Goal: Transaction & Acquisition: Book appointment/travel/reservation

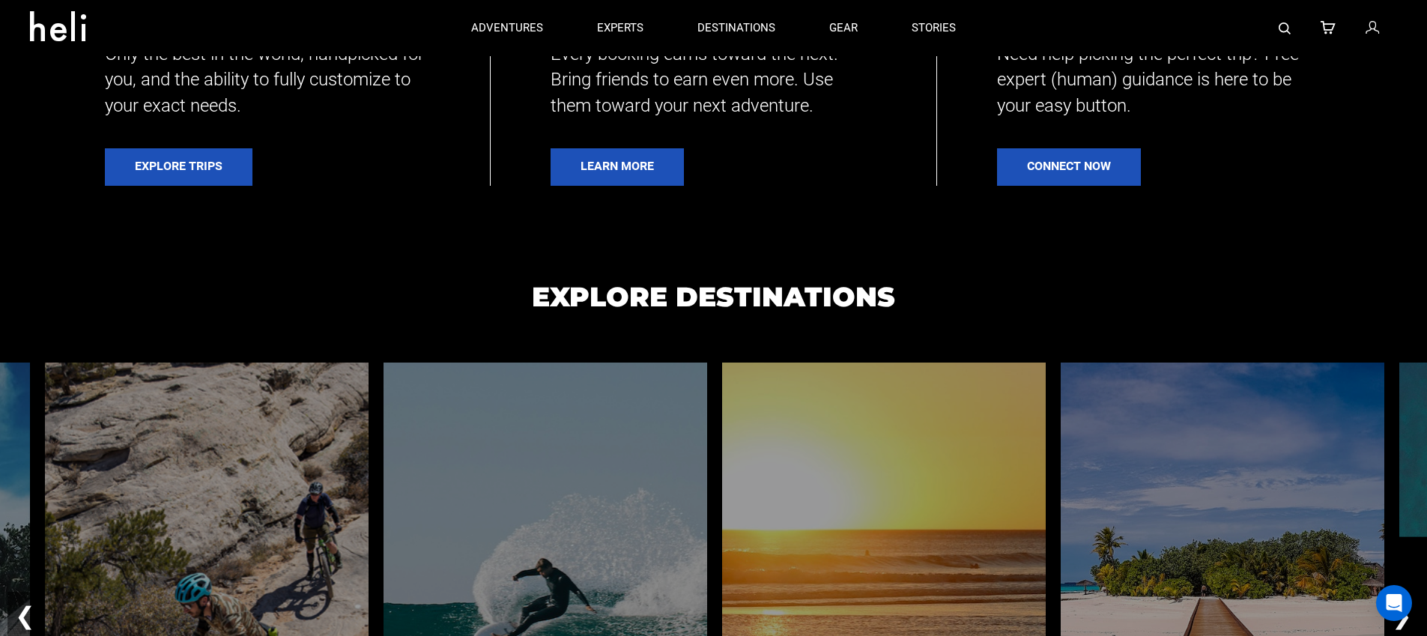
scroll to position [197, 0]
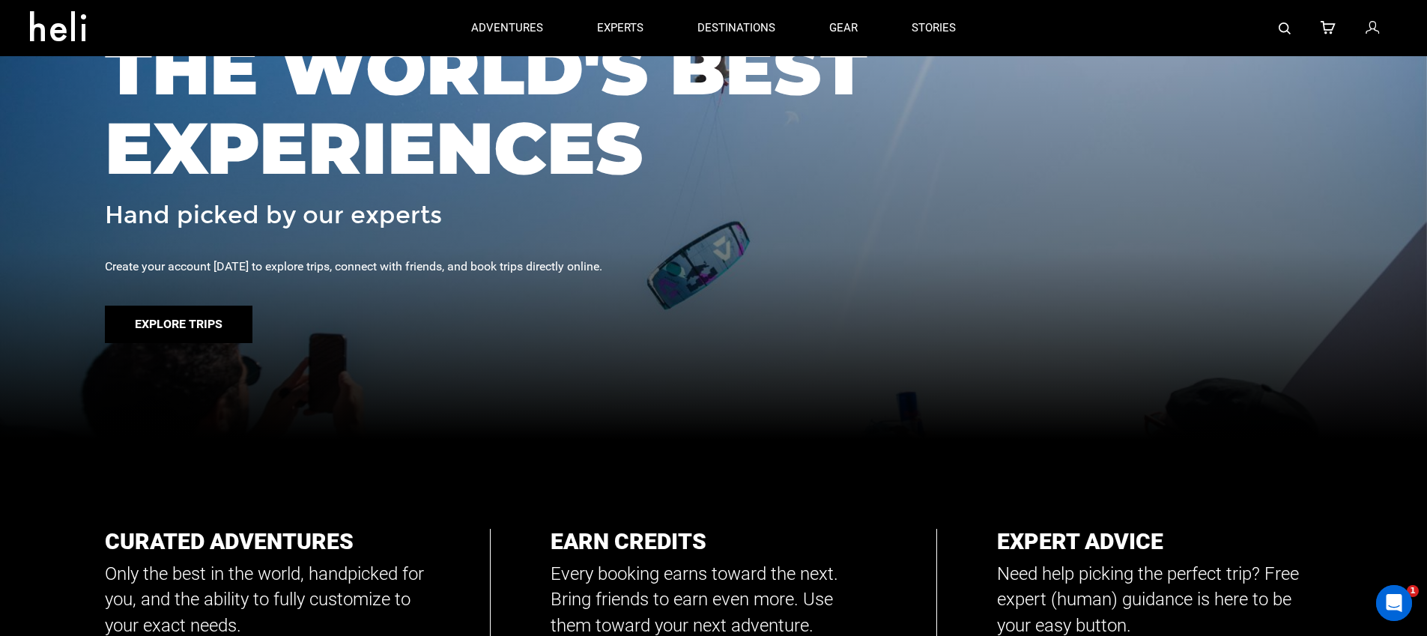
click at [196, 309] on button "Explore Trips" at bounding box center [179, 324] width 148 height 37
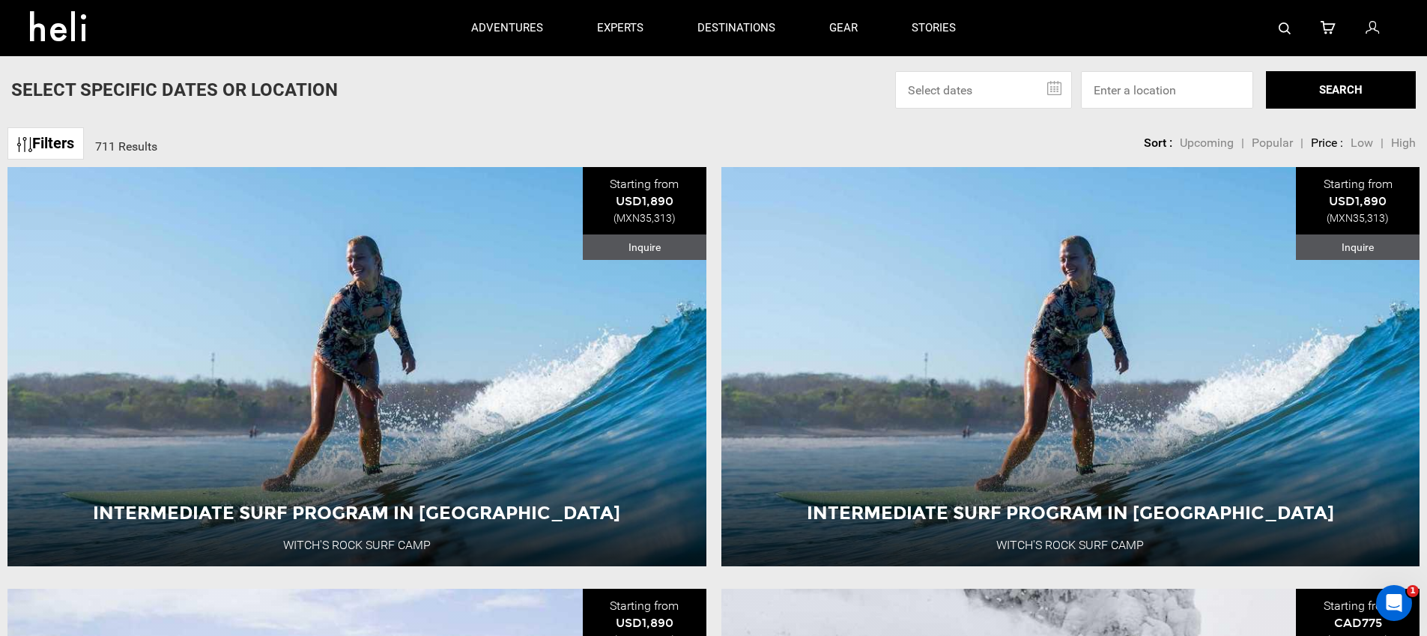
click at [507, 25] on p "adventures" at bounding box center [507, 28] width 72 height 16
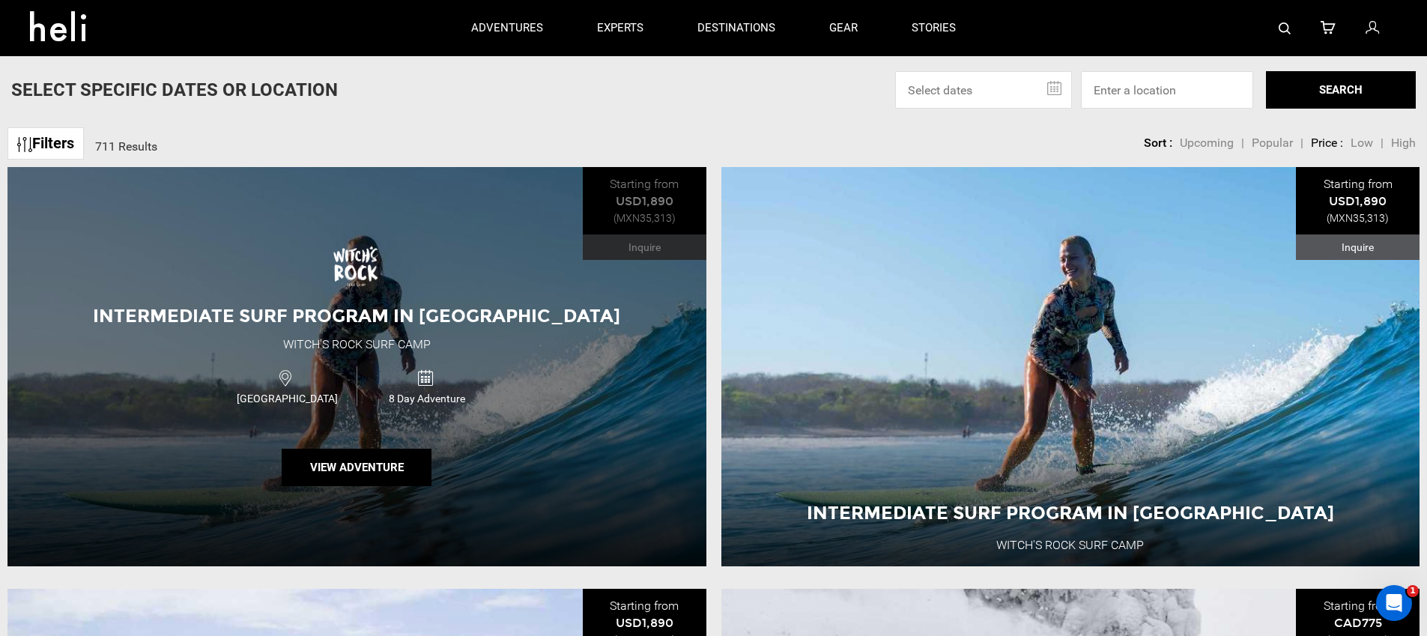
click at [376, 324] on div "Intermediate Surf Program in [GEOGRAPHIC_DATA] Witch's Rock Surf Camp [GEOGRAPH…" at bounding box center [356, 366] width 699 height 399
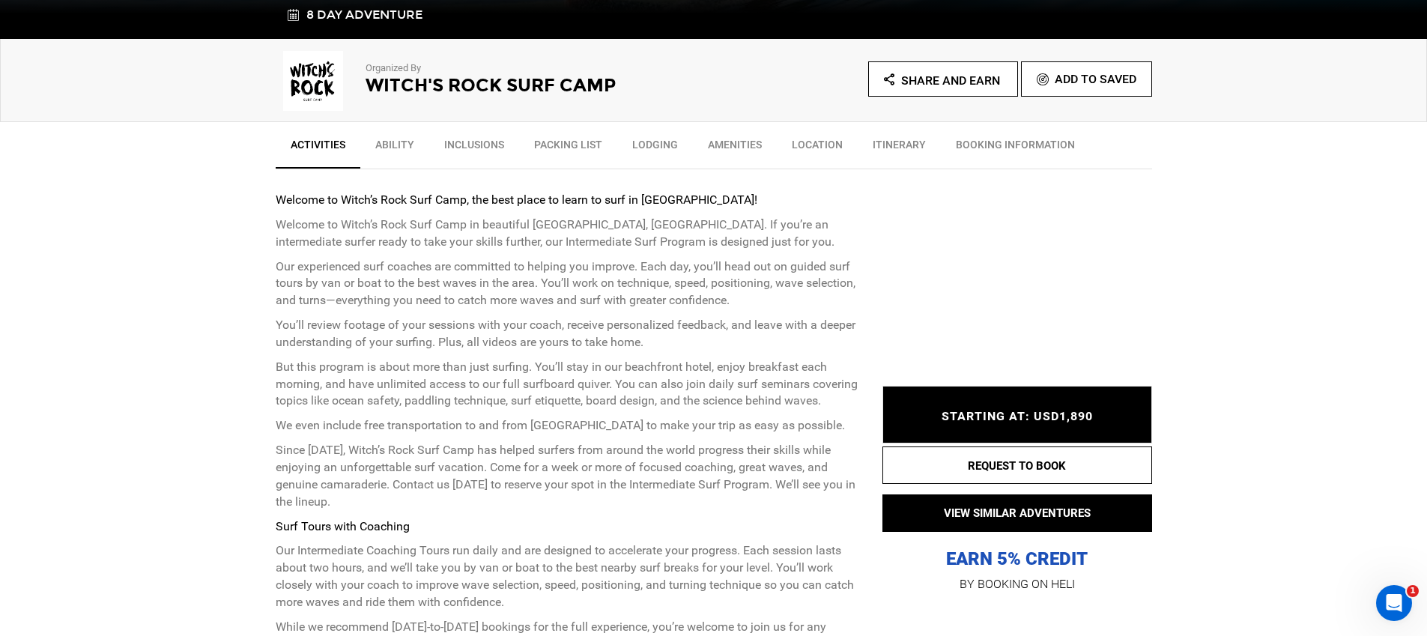
scroll to position [473, 0]
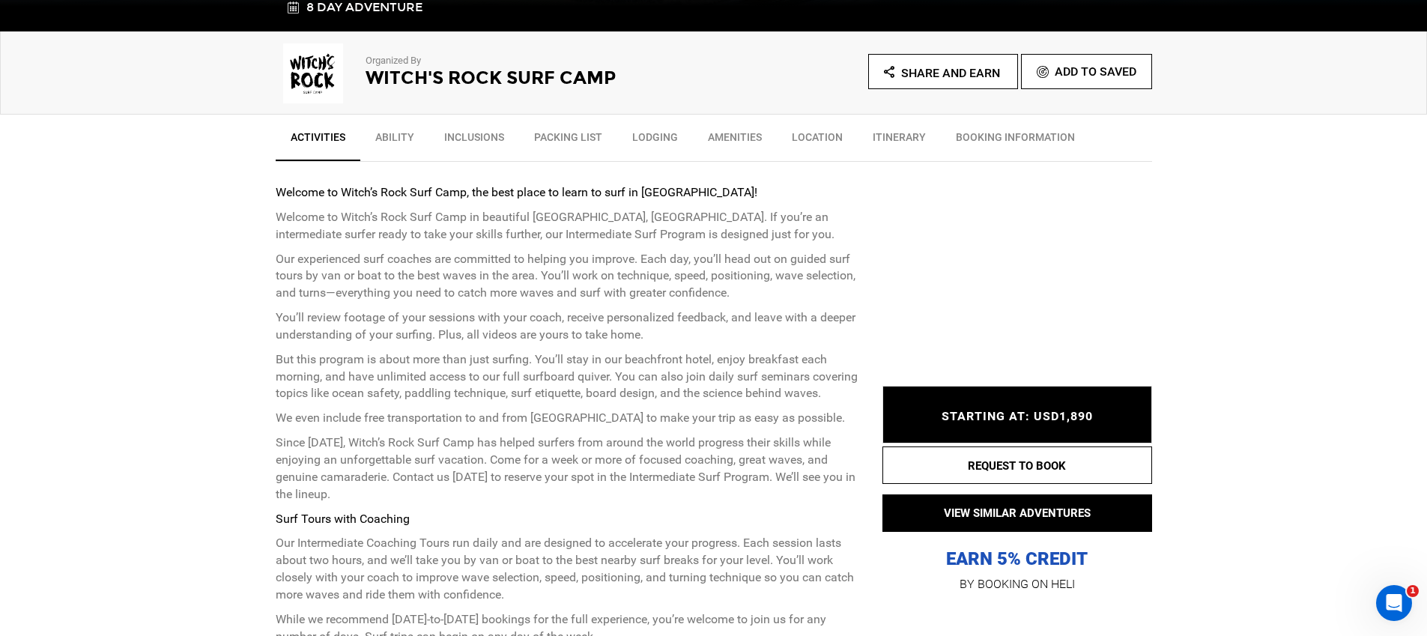
click at [993, 413] on span "STARTING AT: USD1,890" at bounding box center [1017, 417] width 151 height 14
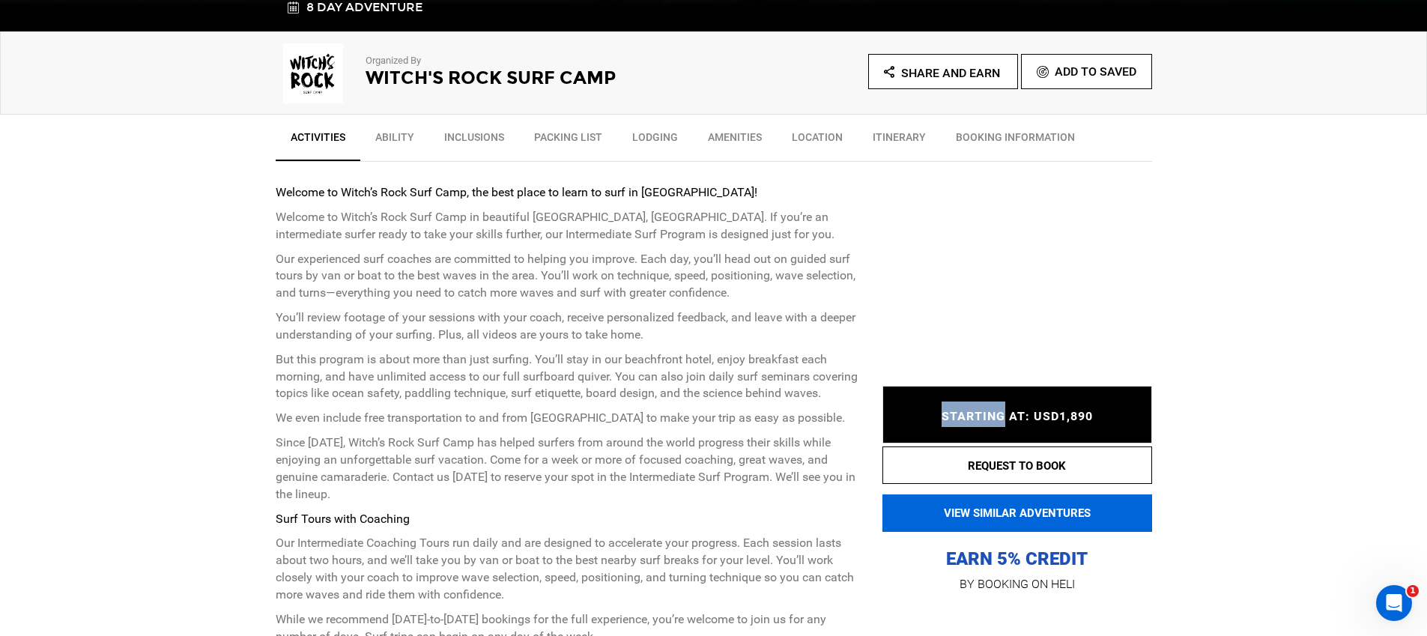
click at [954, 524] on button "VIEW SIMILAR ADVENTURES" at bounding box center [1018, 512] width 270 height 37
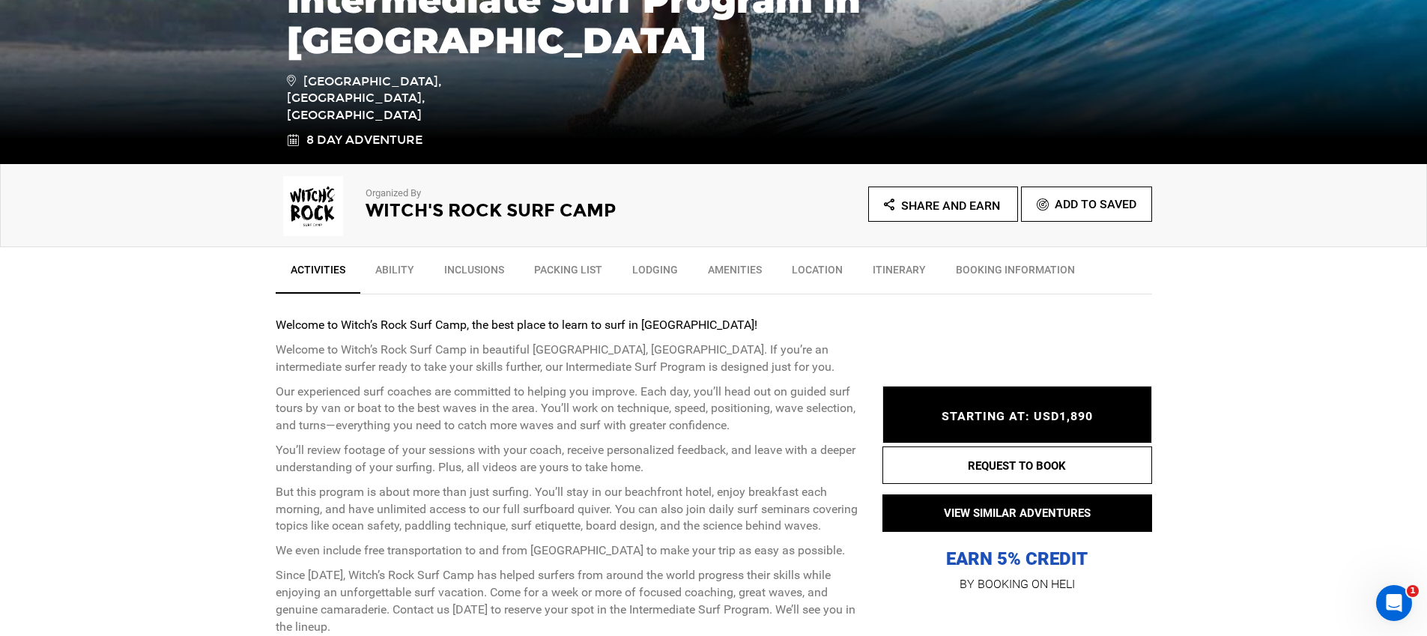
scroll to position [341, 0]
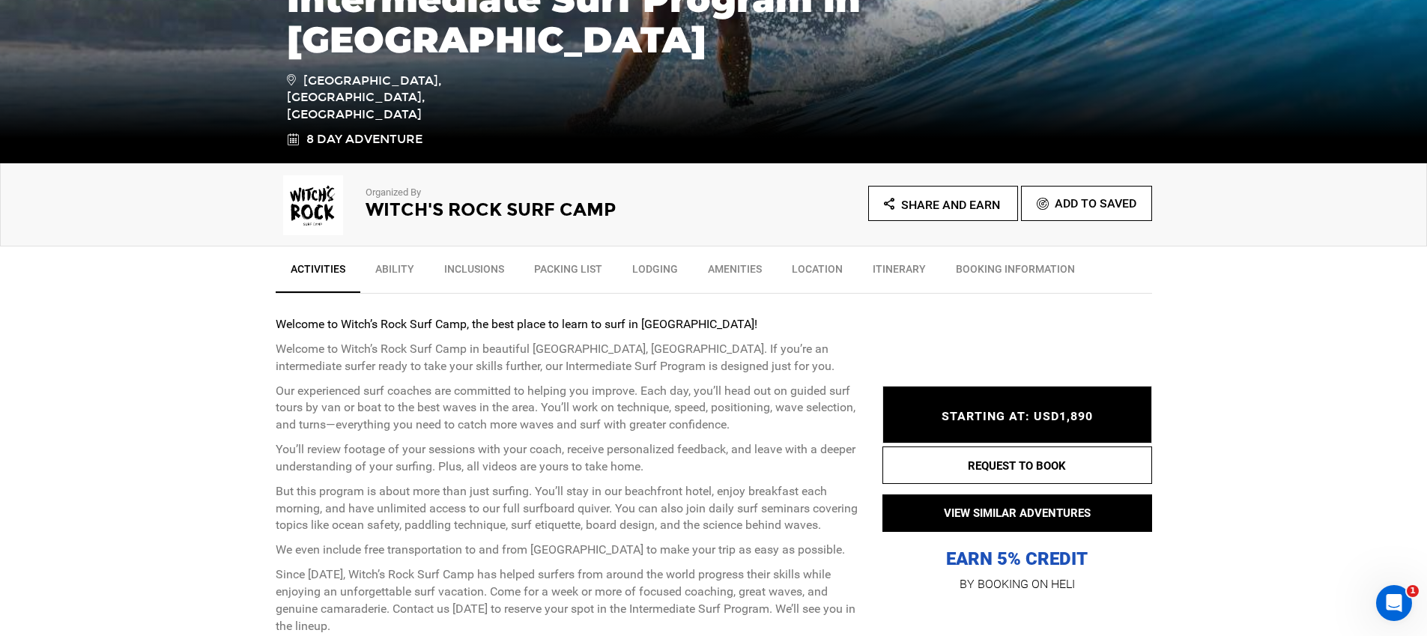
click at [990, 424] on div "STARTING AT: USD1,890 STARTING AT: USD1,890" at bounding box center [1018, 415] width 270 height 57
click at [966, 211] on span "Share and Earn" at bounding box center [950, 205] width 99 height 14
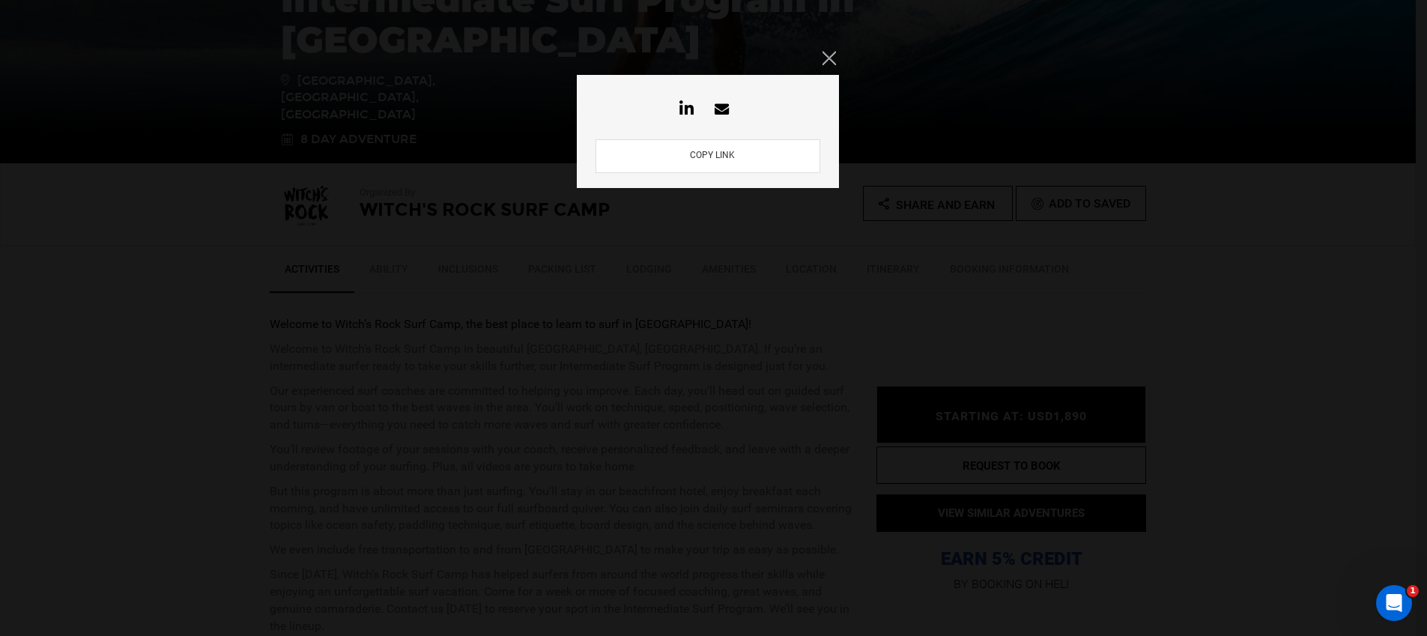
click at [835, 61] on icon "Close" at bounding box center [829, 57] width 13 height 13
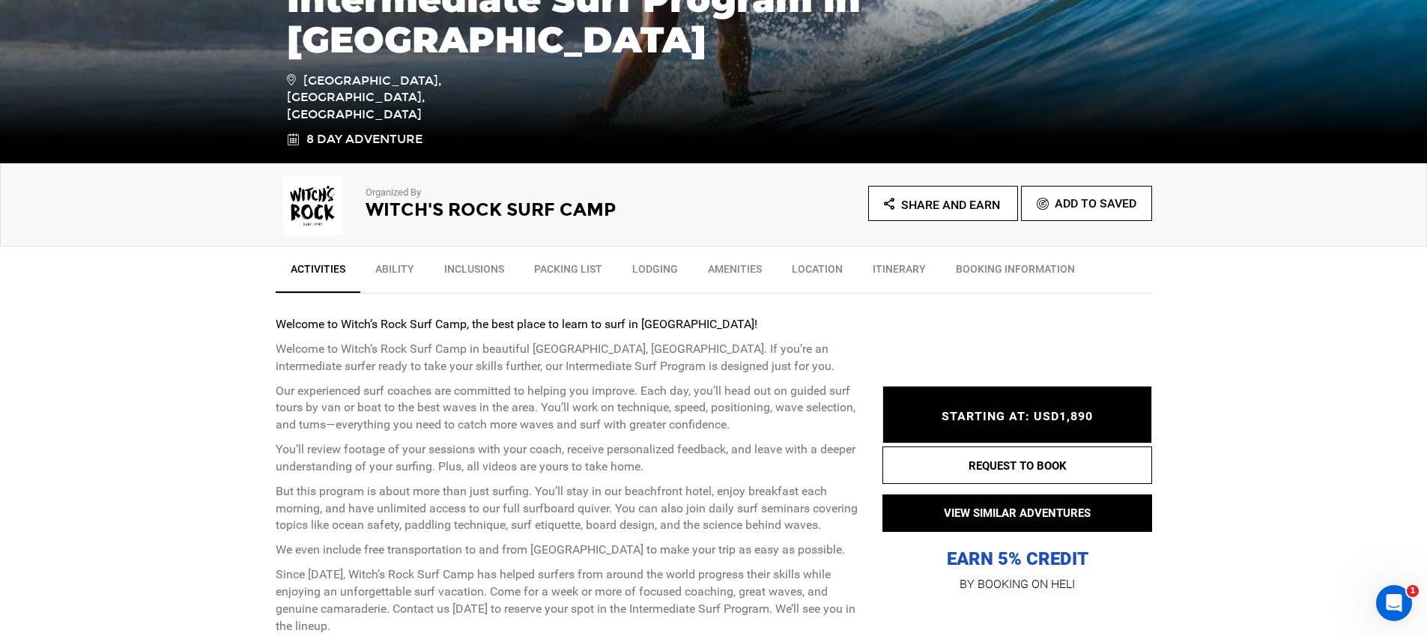
click at [920, 203] on span "Share and Earn" at bounding box center [950, 205] width 99 height 14
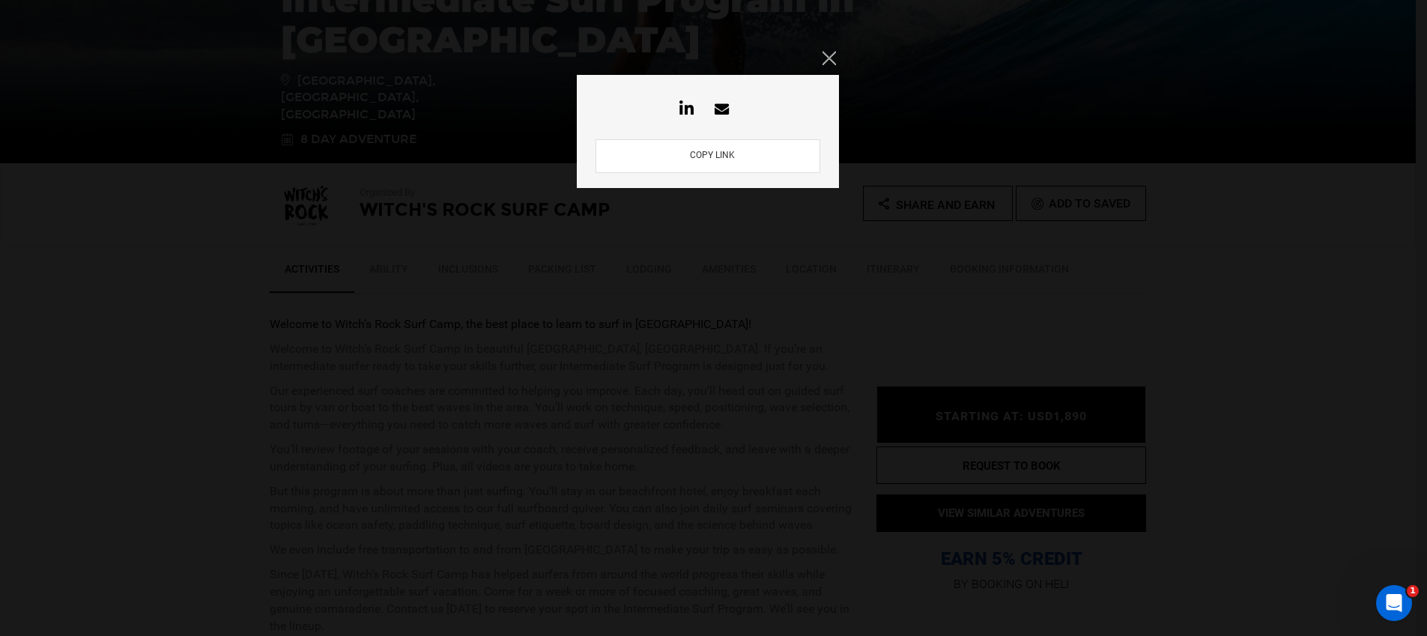
click at [844, 53] on div "COPY LINK" at bounding box center [713, 318] width 1427 height 636
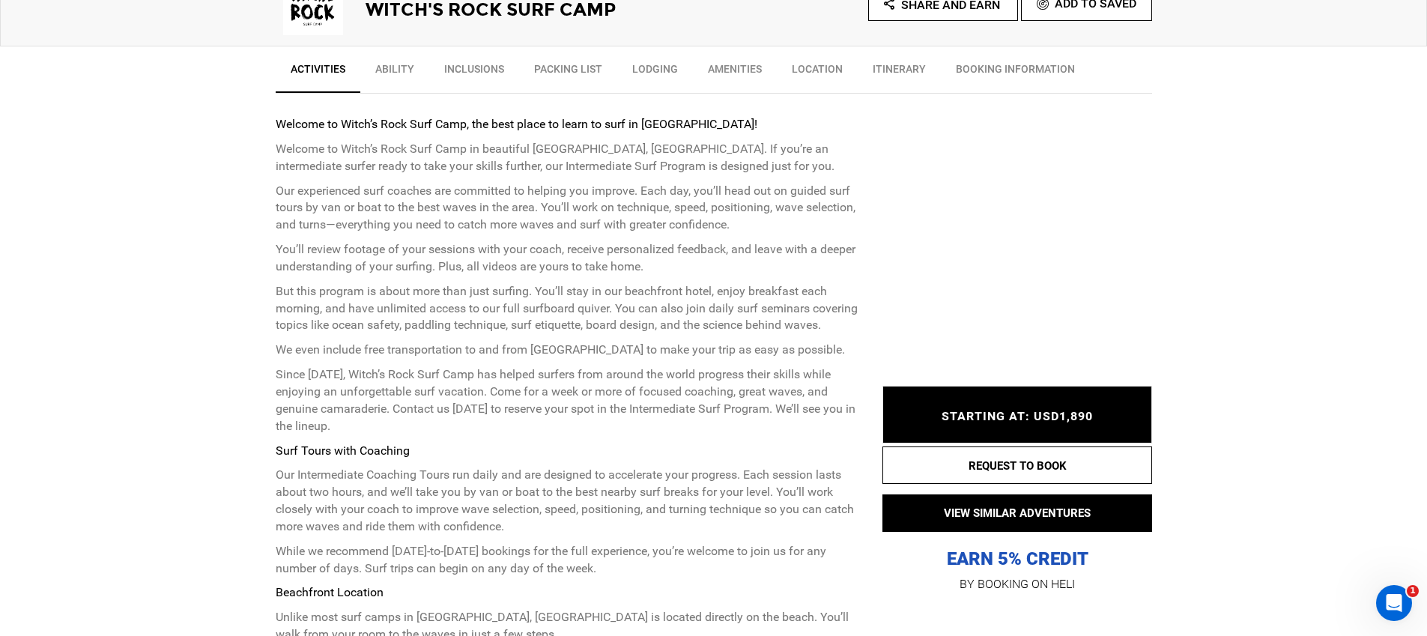
scroll to position [593, 0]
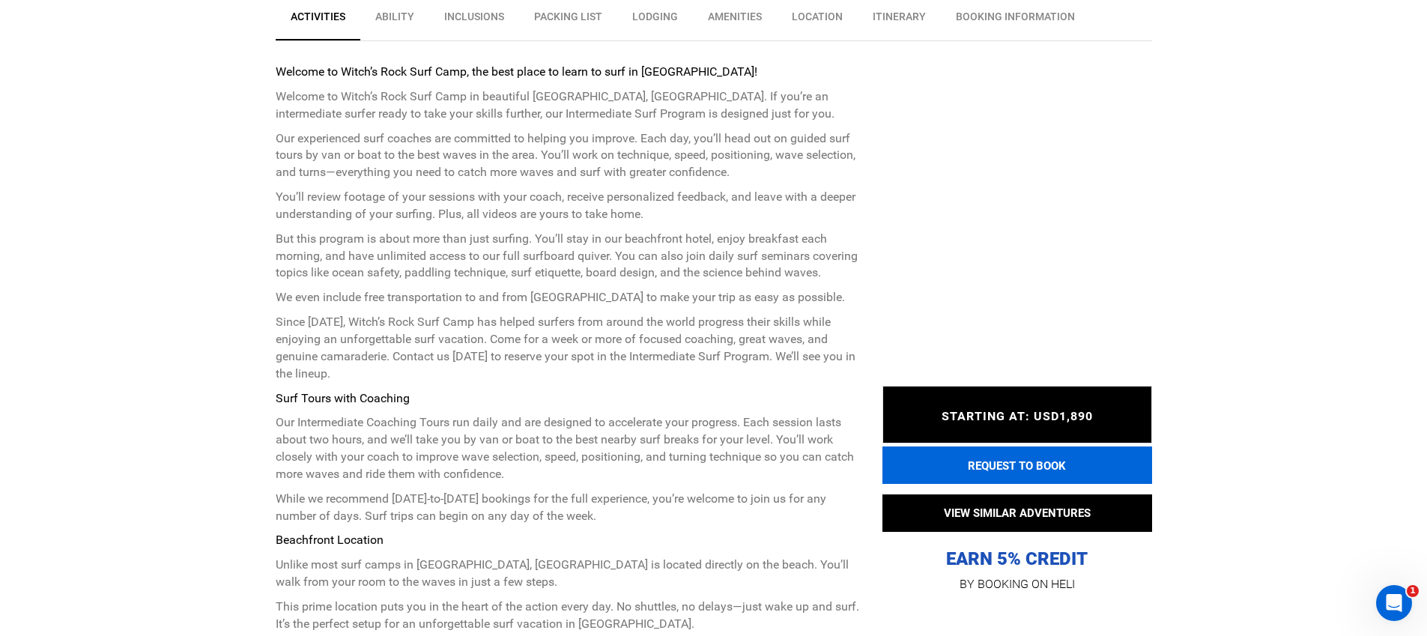
click at [1011, 447] on button "REQUEST TO BOOK" at bounding box center [1018, 465] width 270 height 37
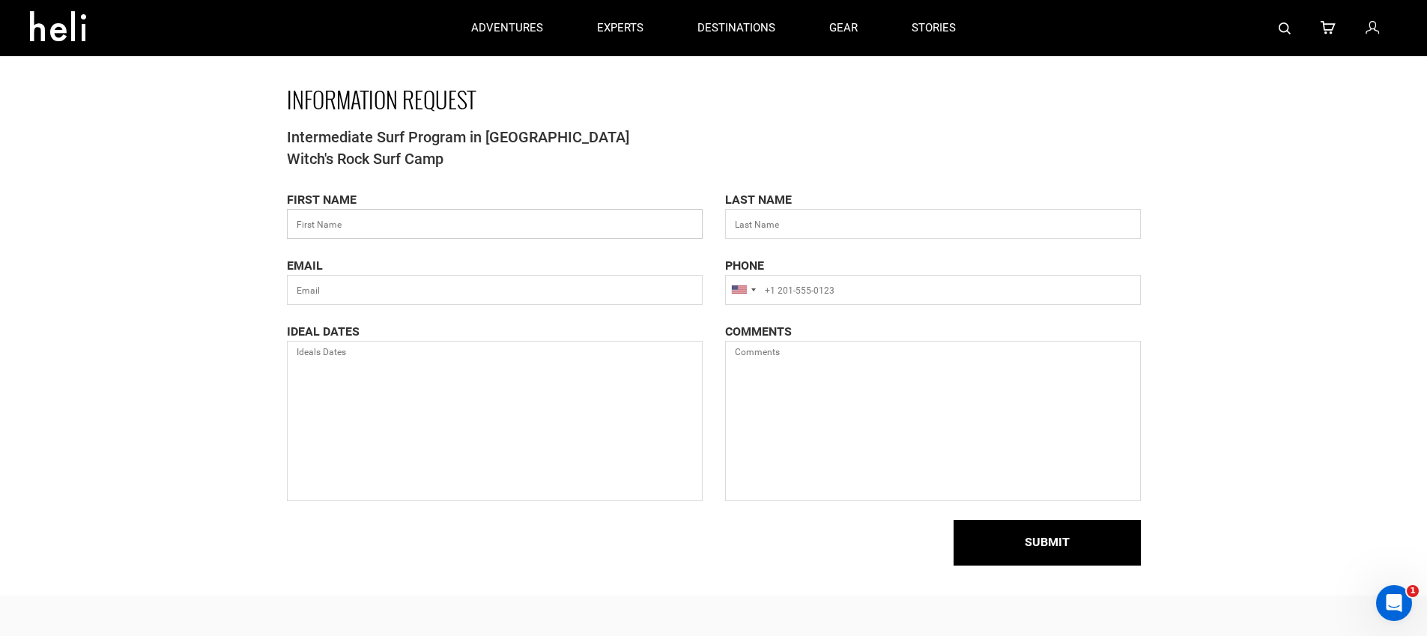
click at [467, 219] on input "text" at bounding box center [495, 224] width 416 height 30
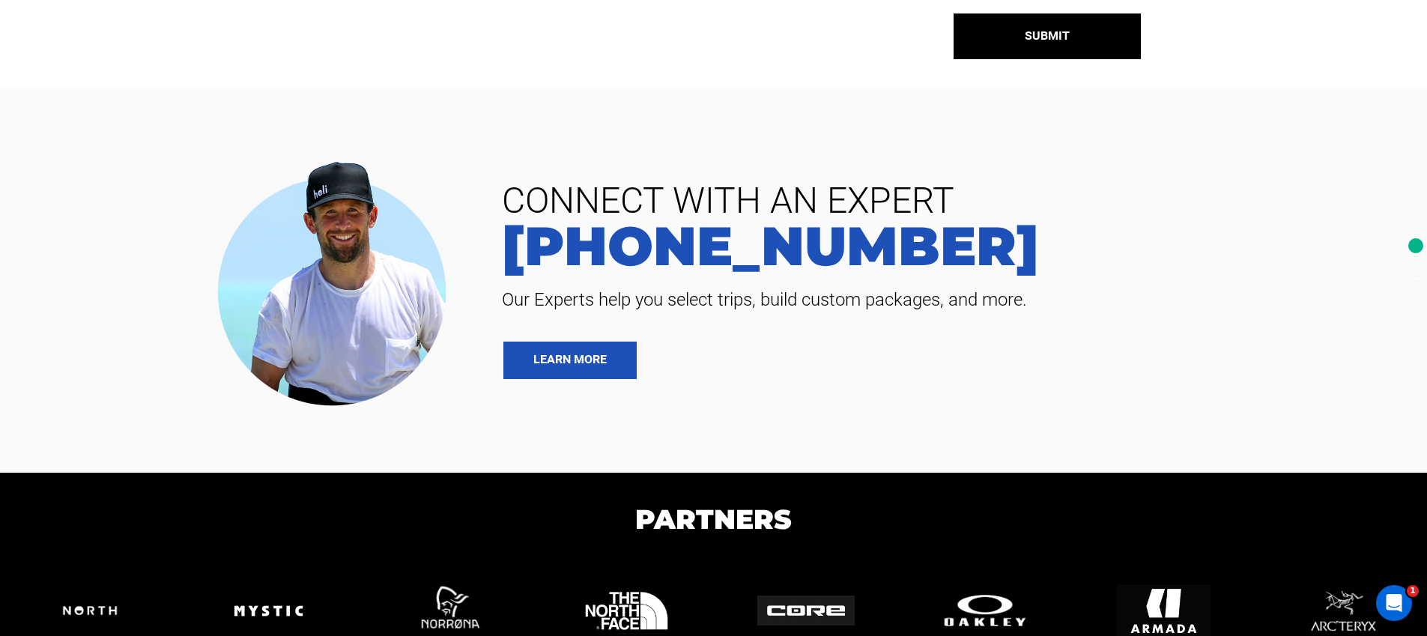
scroll to position [745, 0]
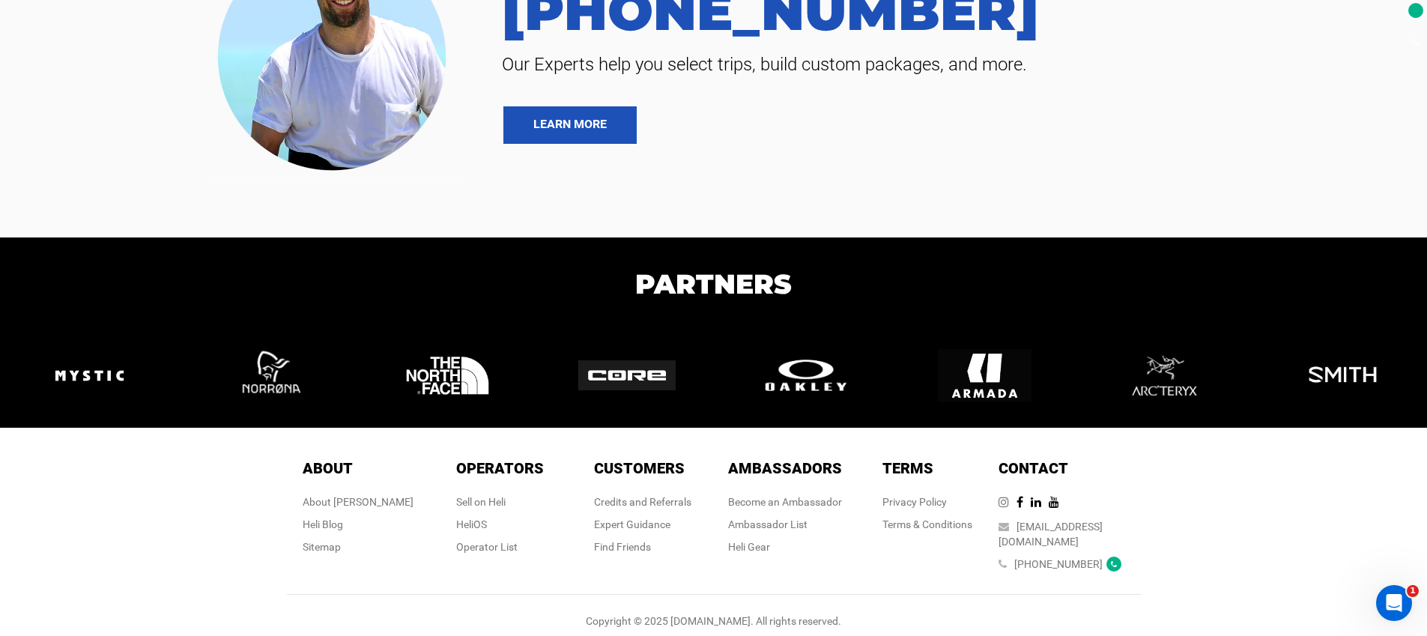
click at [1017, 505] on icon at bounding box center [1008, 502] width 18 height 12
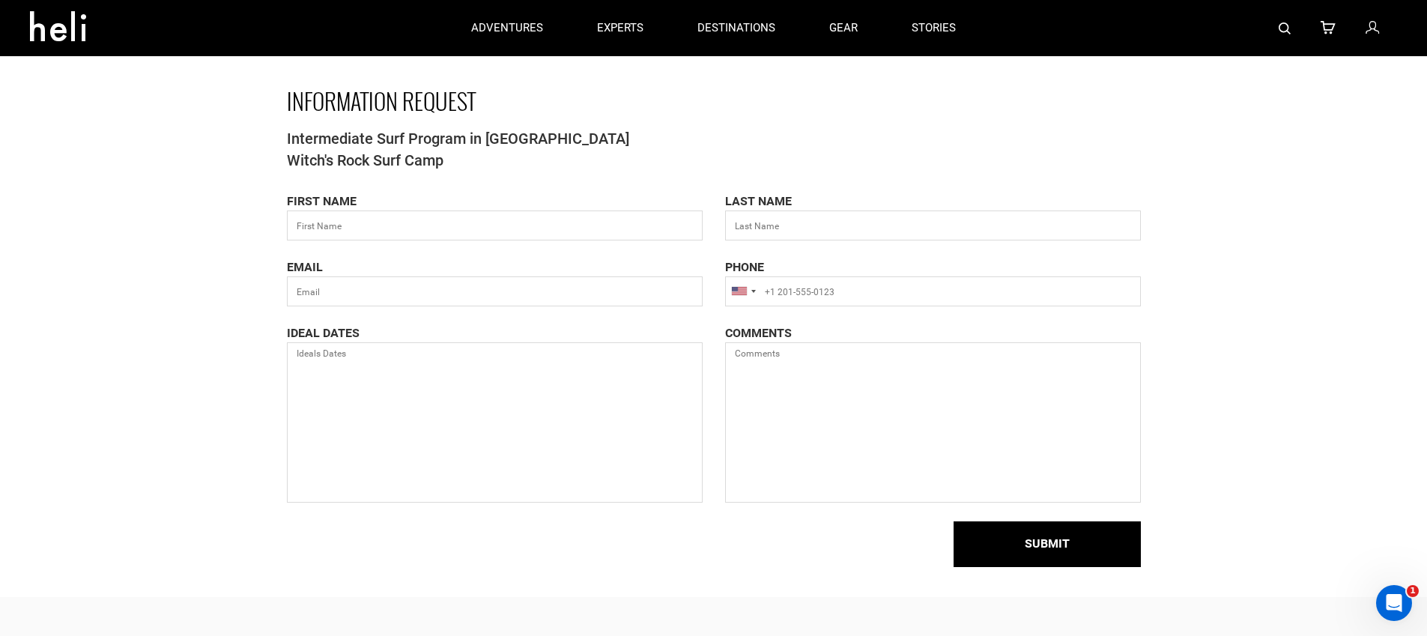
scroll to position [0, 0]
click at [924, 33] on link "stories" at bounding box center [934, 28] width 44 height 56
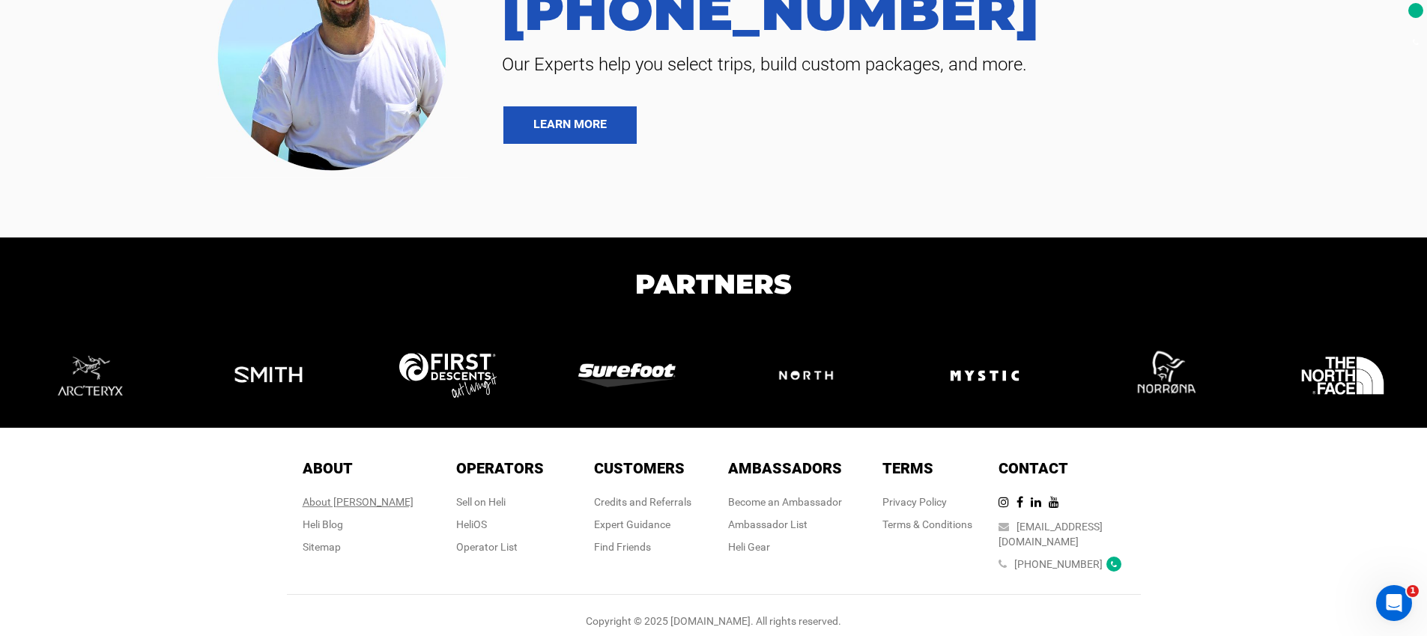
click at [360, 508] on div "About [PERSON_NAME]" at bounding box center [358, 501] width 111 height 15
